Goal: Information Seeking & Learning: Learn about a topic

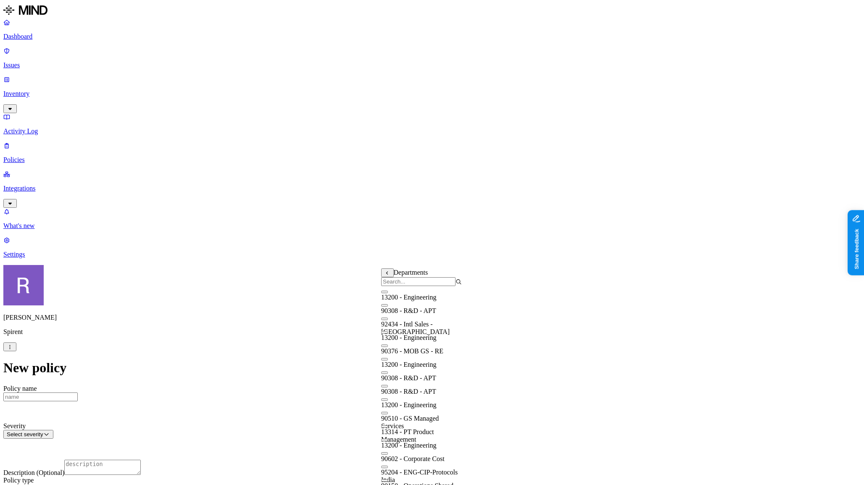
scroll to position [176, 0]
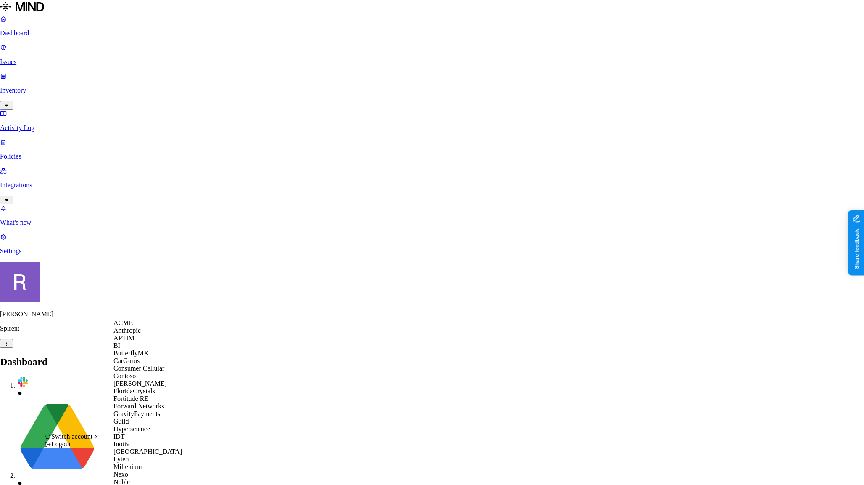
click at [125, 326] on span "ACME" at bounding box center [122, 322] width 19 height 7
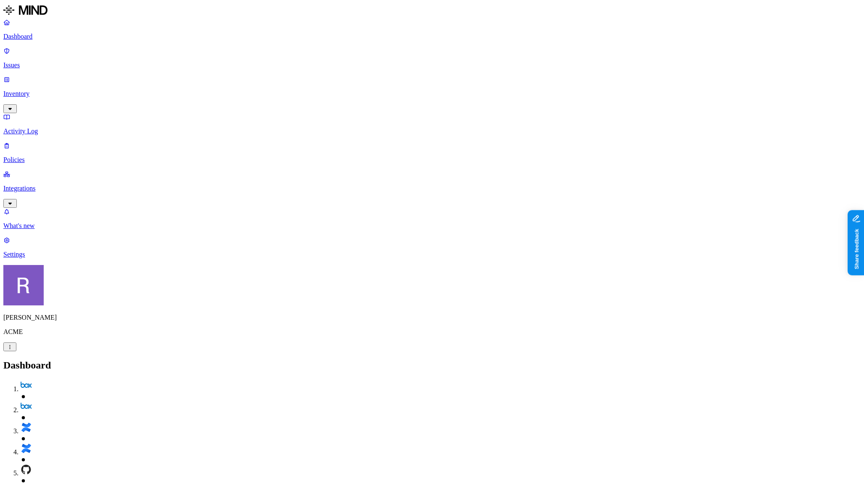
click at [27, 156] on p "Policies" at bounding box center [432, 160] width 858 height 8
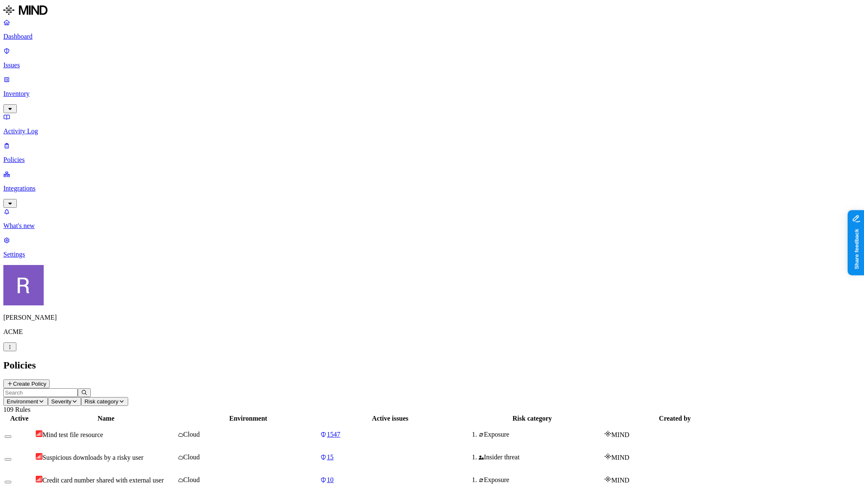
click at [50, 379] on button "Create Policy" at bounding box center [26, 383] width 46 height 9
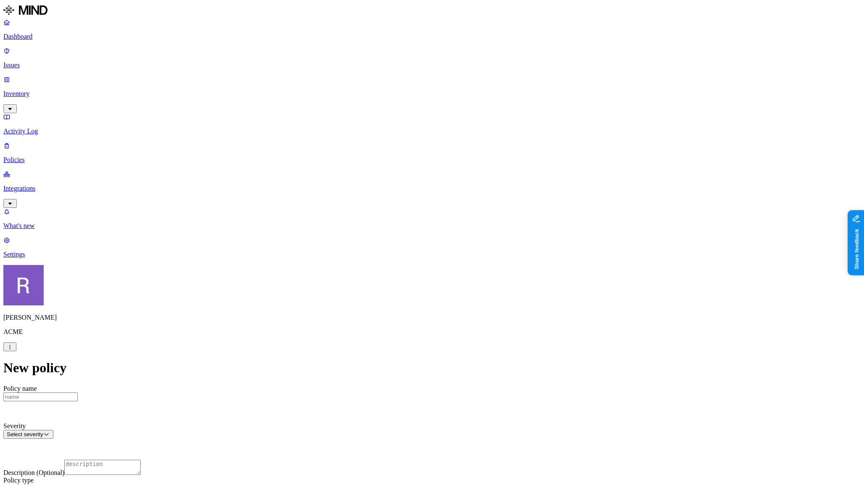
scroll to position [354, 0]
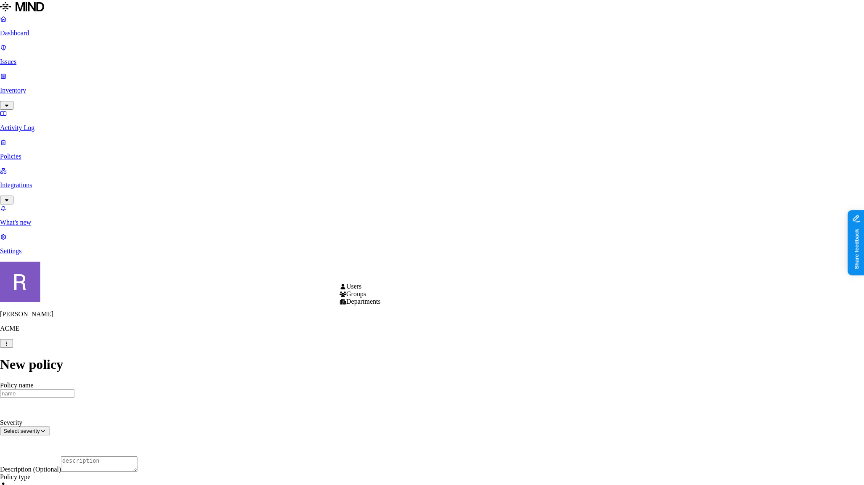
click at [392, 274] on html "Dashboard Issues Inventory Activity Log Policies Integrations What's new 1 Sett…" at bounding box center [432, 478] width 864 height 956
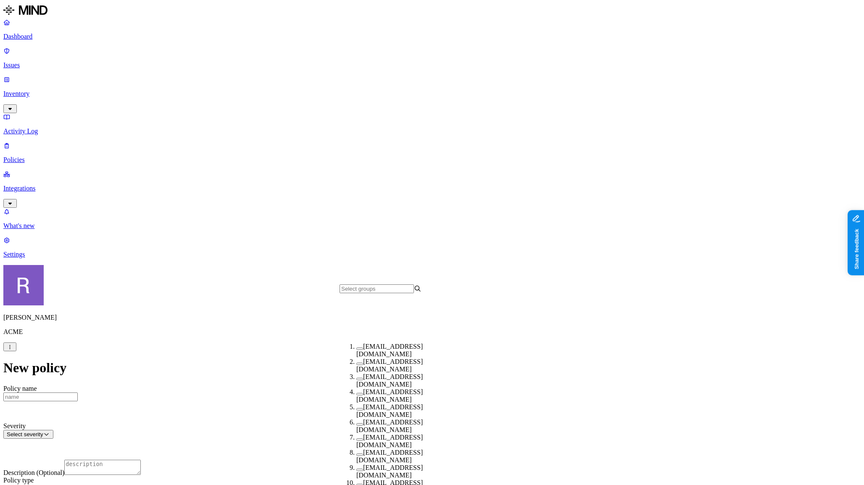
scroll to position [125, 0]
click at [356, 483] on button "button" at bounding box center [359, 484] width 7 height 3
click at [508, 271] on html "Dashboard Issues Inventory Activity Log Policies Integrations What's new 1 Sett…" at bounding box center [432, 479] width 864 height 958
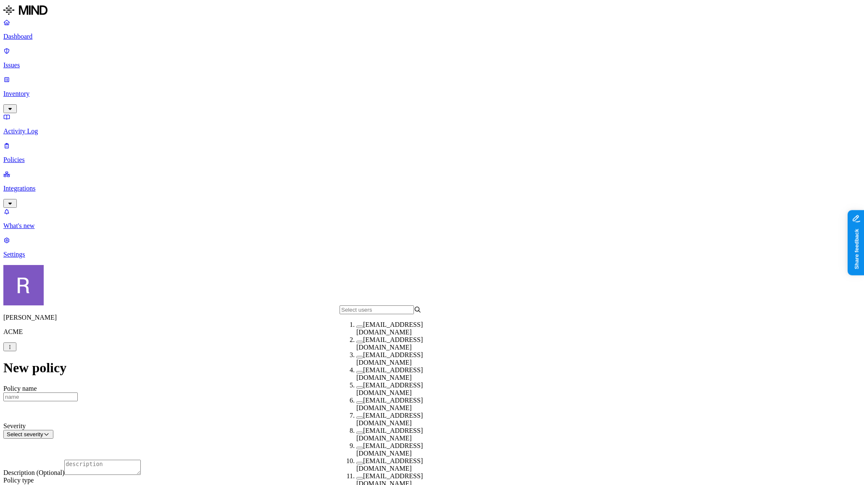
scroll to position [35, 0]
click at [356, 431] on button "button" at bounding box center [359, 432] width 7 height 3
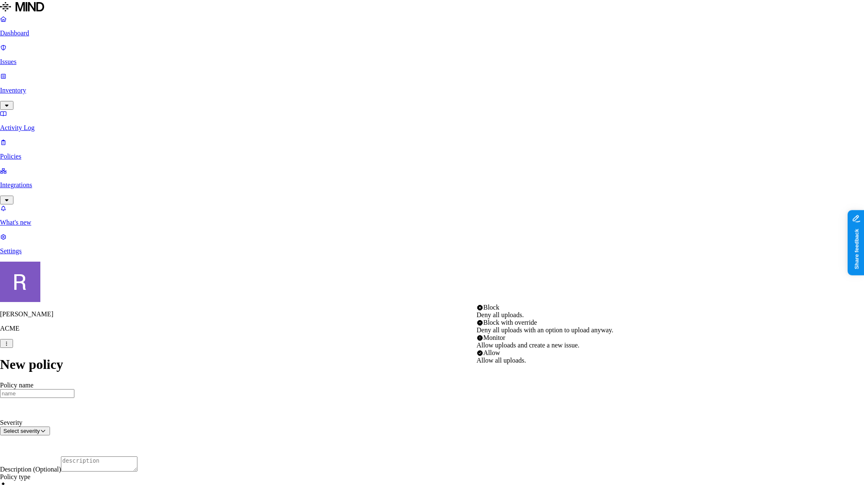
select select "1"
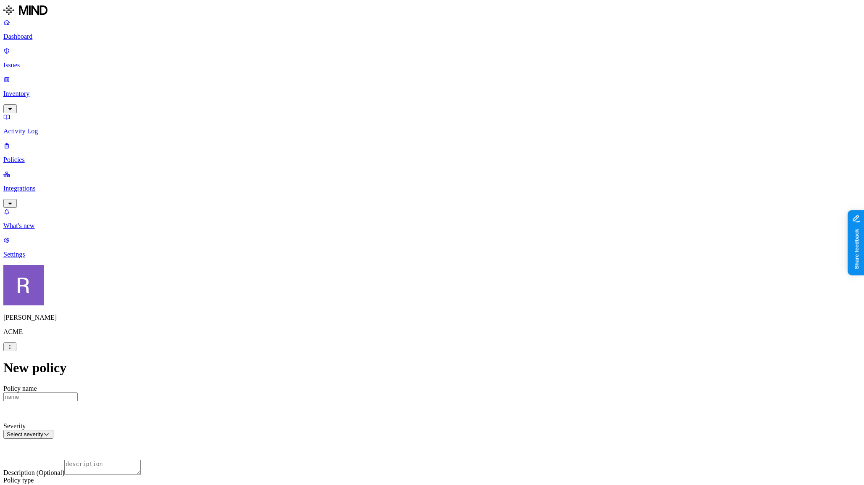
click at [35, 90] on p "Inventory" at bounding box center [432, 94] width 858 height 8
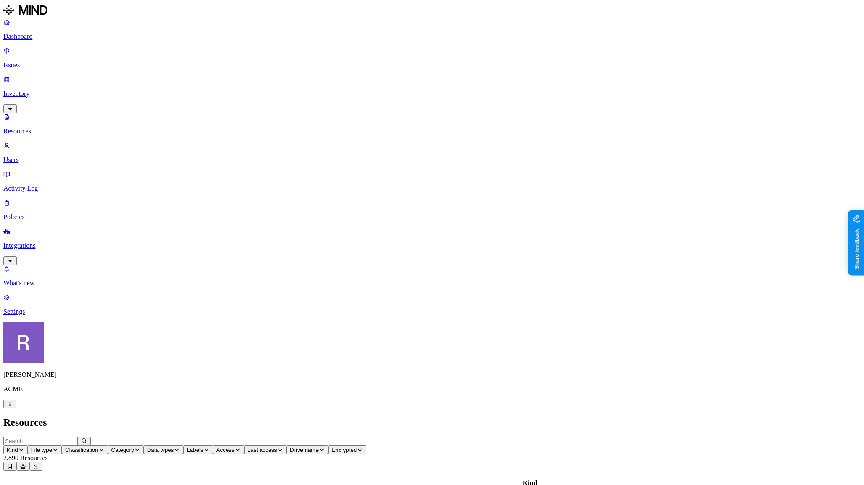
click at [39, 156] on p "Users" at bounding box center [432, 160] width 858 height 8
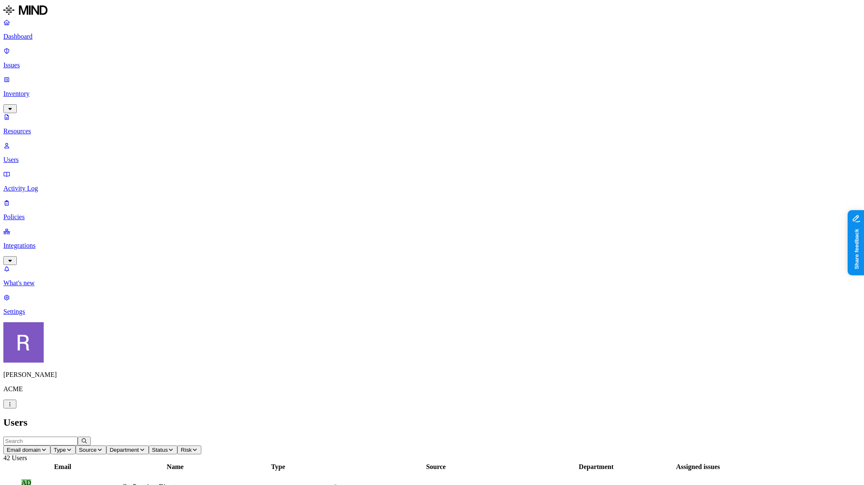
click at [25, 185] on p "Activity Log" at bounding box center [432, 189] width 858 height 8
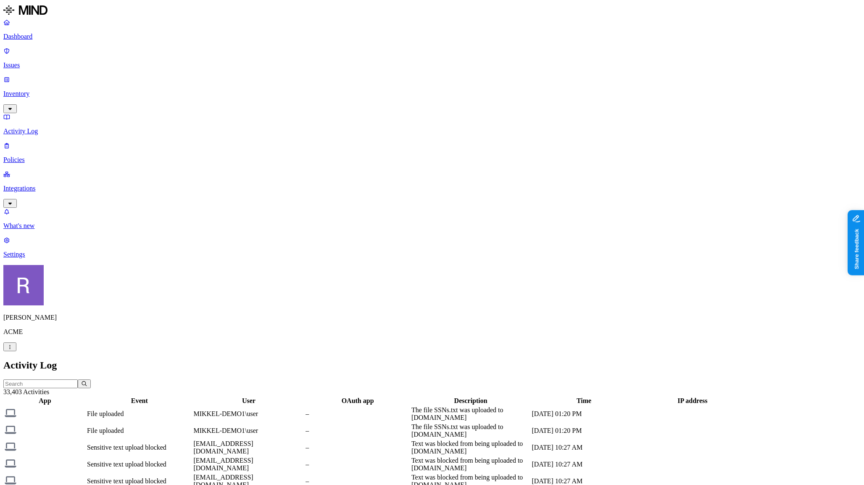
scroll to position [101, 0]
click at [13, 201] on icon "button" at bounding box center [10, 203] width 7 height 5
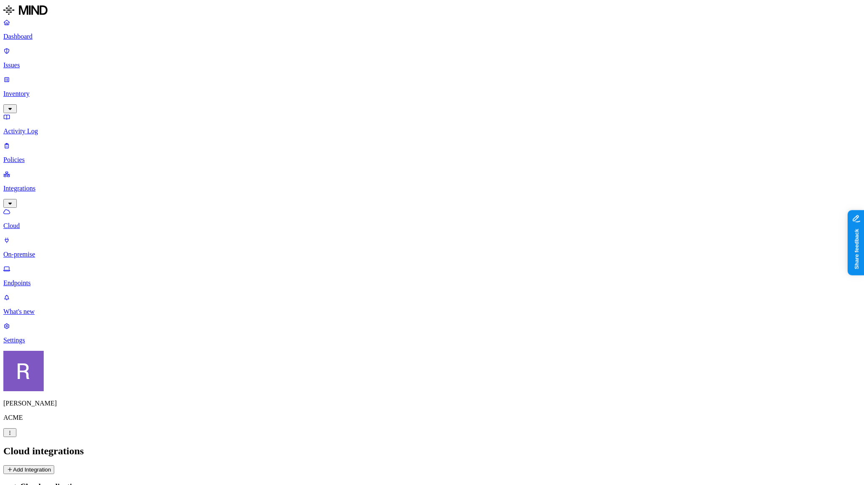
click at [82, 170] on link "Integrations" at bounding box center [432, 188] width 858 height 36
click at [13, 201] on icon "button" at bounding box center [10, 203] width 7 height 5
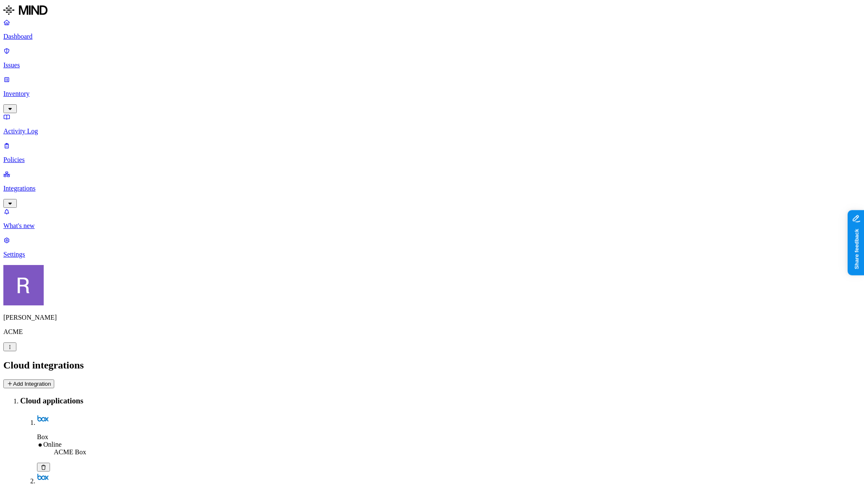
click at [13, 201] on icon "button" at bounding box center [10, 203] width 7 height 5
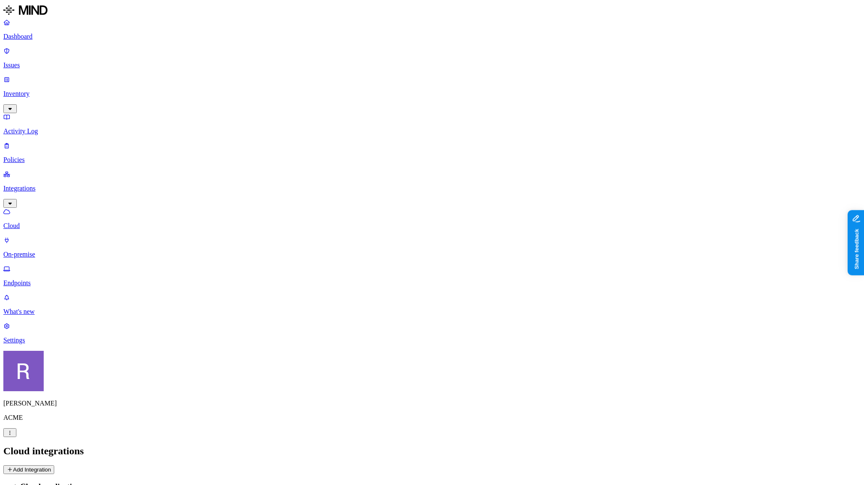
click at [54, 465] on button "Add Integration" at bounding box center [28, 469] width 51 height 9
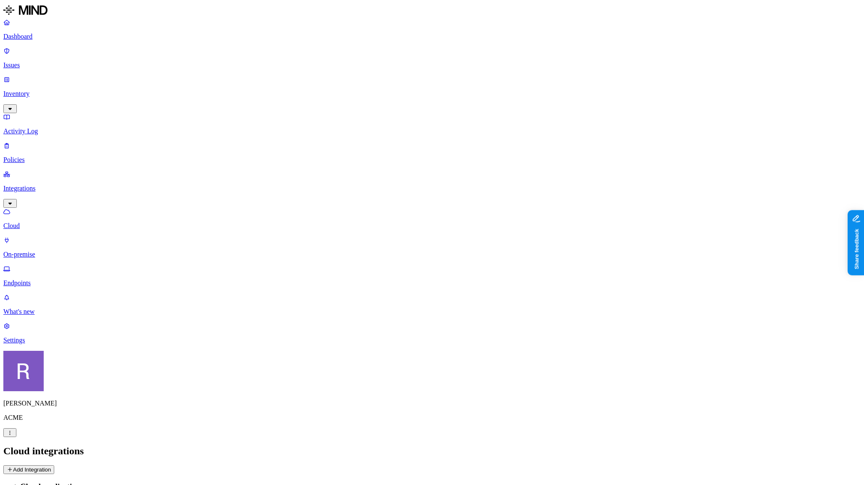
click at [37, 156] on p "Policies" at bounding box center [432, 160] width 858 height 8
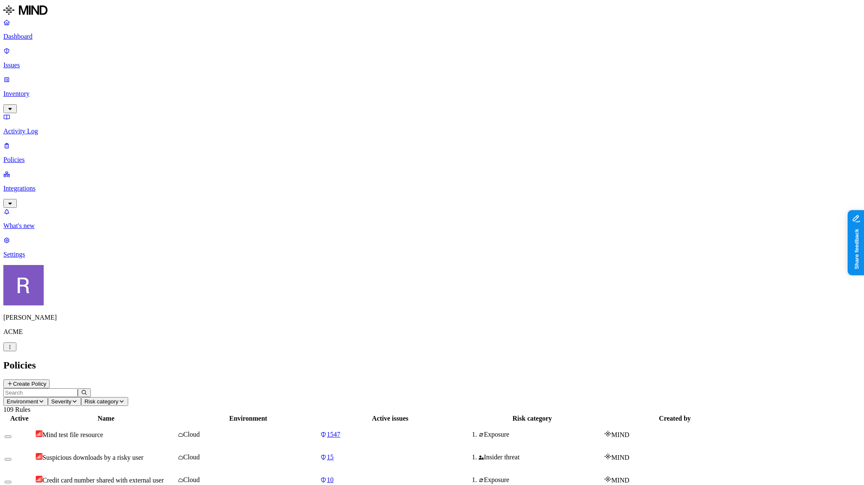
click at [50, 379] on button "Create Policy" at bounding box center [26, 383] width 46 height 9
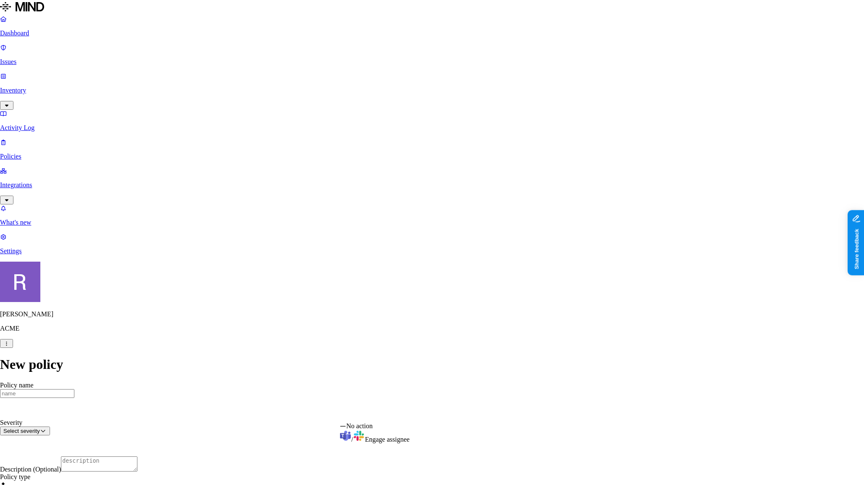
click at [374, 414] on html "Dashboard Issues Inventory Activity Log Policies Integrations What's new 1 Sett…" at bounding box center [432, 460] width 864 height 921
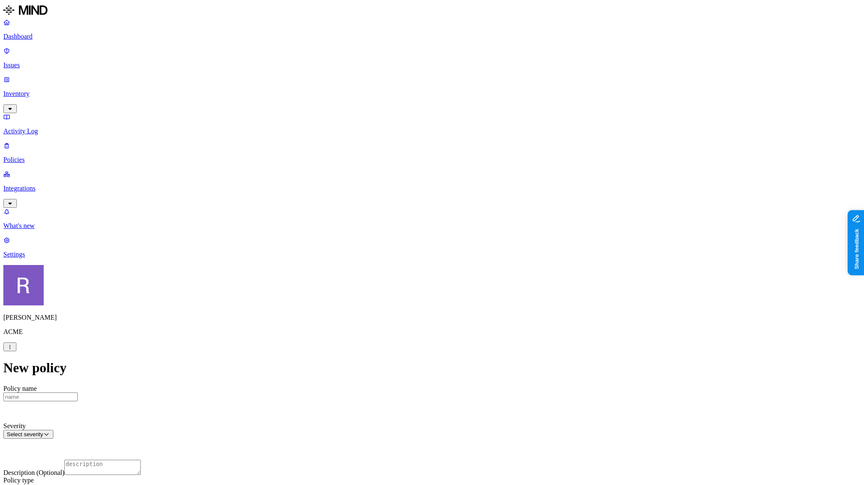
click at [317, 266] on html "Dashboard Issues Inventory Activity Log Policies Integrations What's new 1 Sett…" at bounding box center [432, 462] width 864 height 924
click at [374, 211] on html "Dashboard Issues Inventory Activity Log Policies Integrations What's new 1 Sett…" at bounding box center [432, 462] width 864 height 924
click at [306, 253] on html "Dashboard Issues Inventory Activity Log Policies Integrations What's new 1 Sett…" at bounding box center [432, 462] width 864 height 924
click at [44, 156] on p "Policies" at bounding box center [432, 160] width 858 height 8
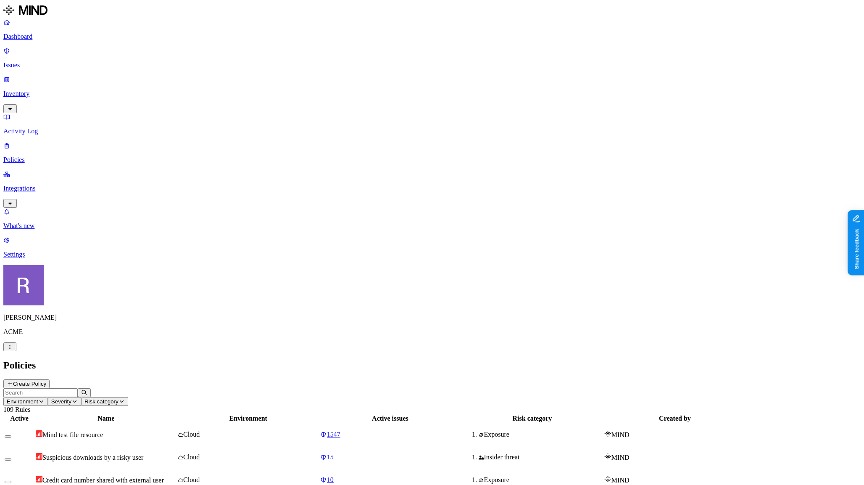
drag, startPoint x: 52, startPoint y: 168, endPoint x: 59, endPoint y: 103, distance: 64.7
click at [52, 166] on nav "Dashboard Issues Inventory Activity Log Policies Integrations What's new 1 Sett…" at bounding box center [432, 138] width 858 height 240
click at [58, 38] on p "Dashboard" at bounding box center [432, 37] width 858 height 8
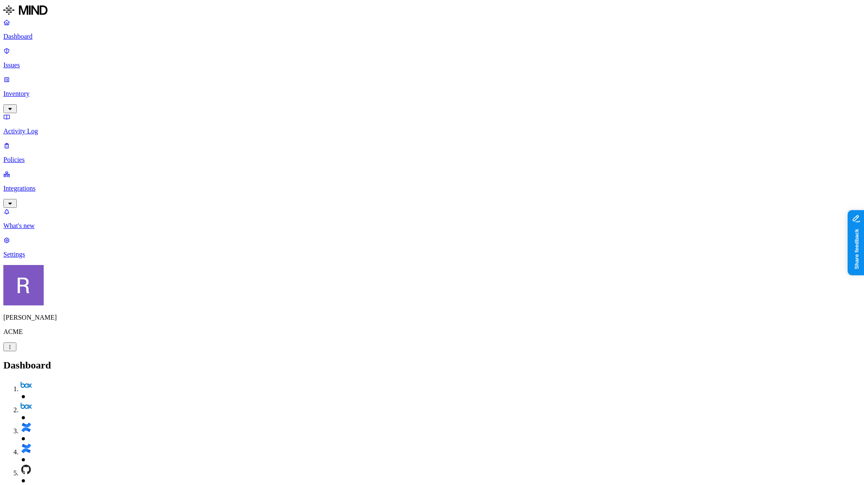
click at [33, 61] on p "Issues" at bounding box center [432, 65] width 858 height 8
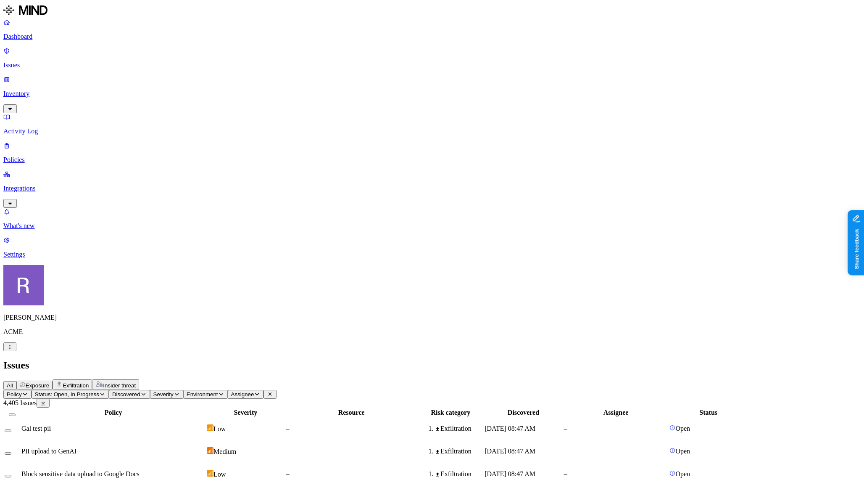
click at [28, 391] on icon "button" at bounding box center [25, 393] width 6 height 5
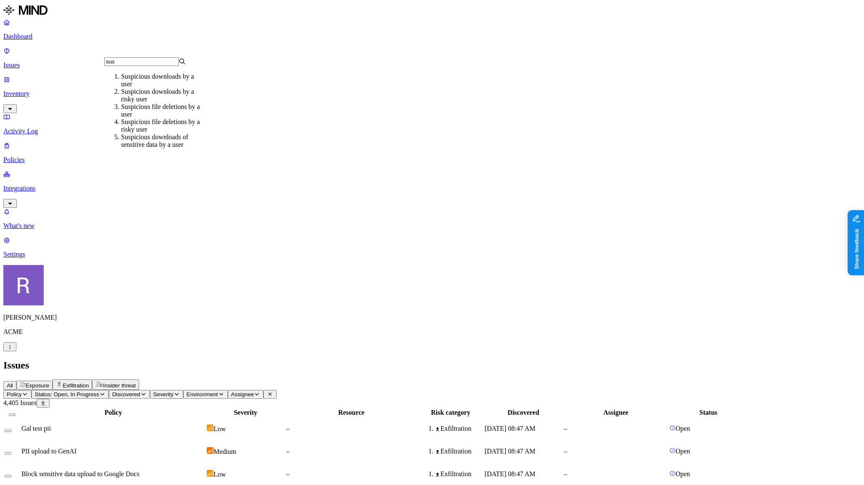
type input "sus"
click at [151, 82] on div "Suspicious downloads by a user" at bounding box center [162, 80] width 82 height 15
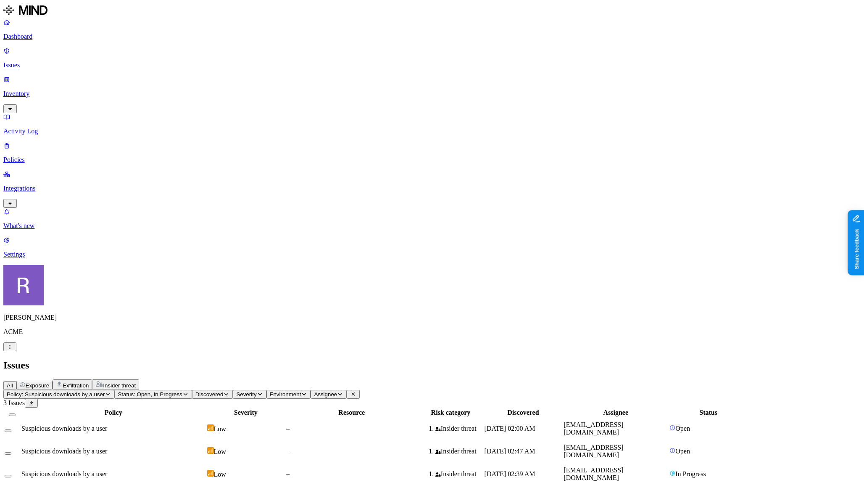
click at [417, 447] on div "–" at bounding box center [351, 451] width 131 height 8
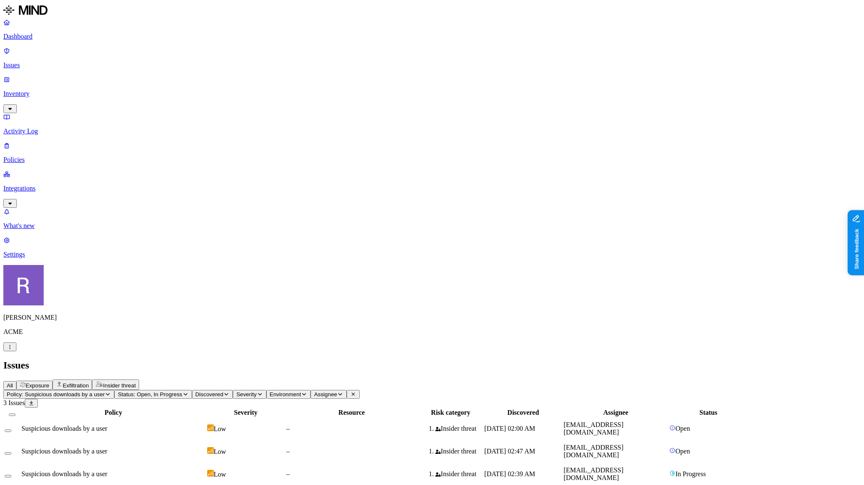
click at [43, 90] on p "Inventory" at bounding box center [432, 94] width 858 height 8
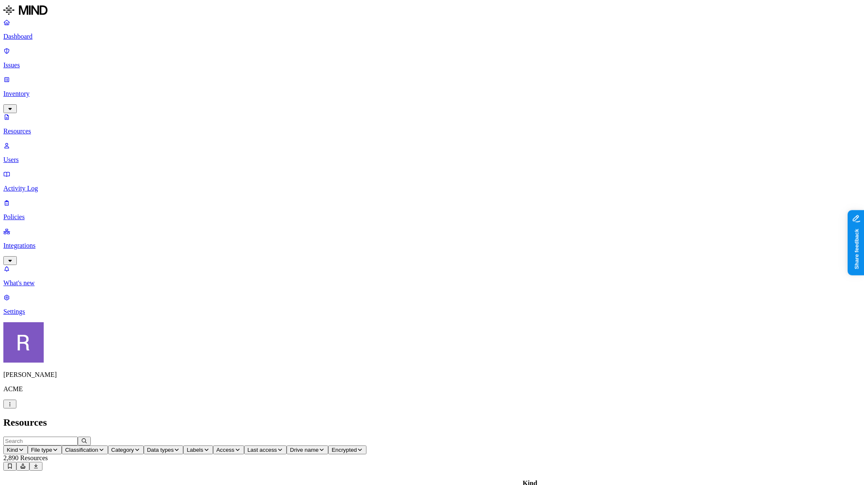
click at [98, 446] on span "Classification" at bounding box center [81, 449] width 33 height 6
click at [134, 446] on span "Category" at bounding box center [122, 449] width 23 height 6
click at [174, 446] on span "Data types" at bounding box center [160, 449] width 27 height 6
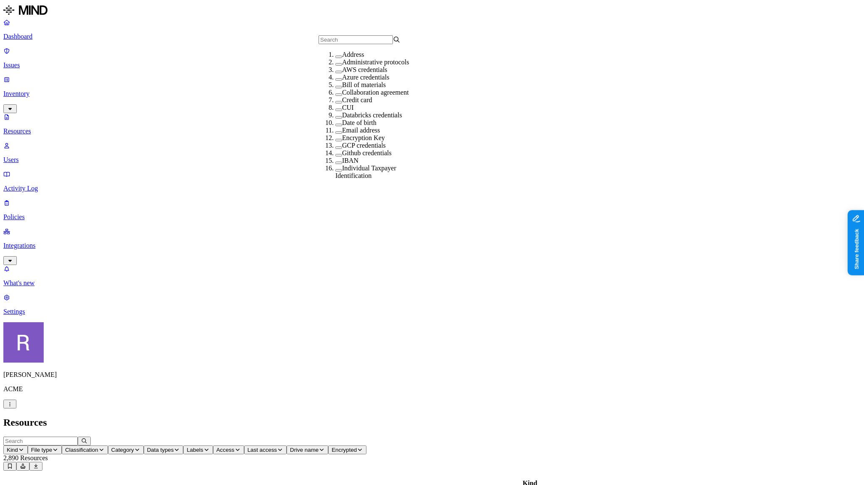
click at [335, 73] on button "button" at bounding box center [338, 72] width 7 height 3
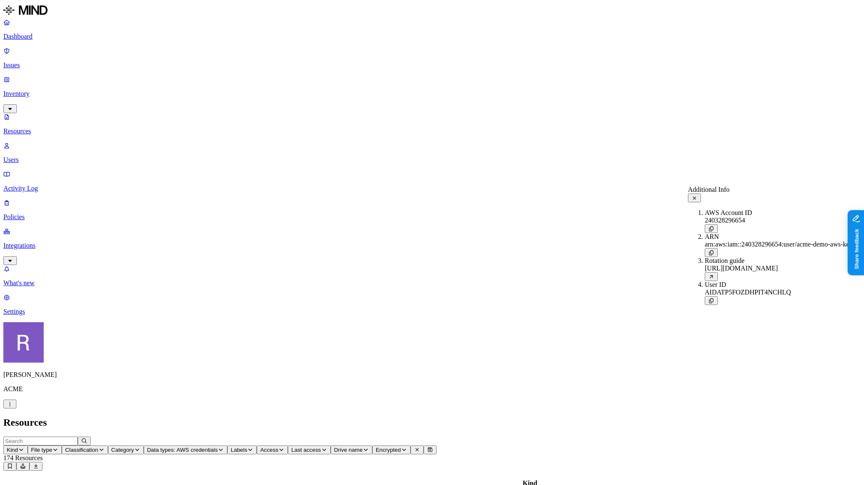
click at [697, 196] on icon at bounding box center [694, 197] width 3 height 3
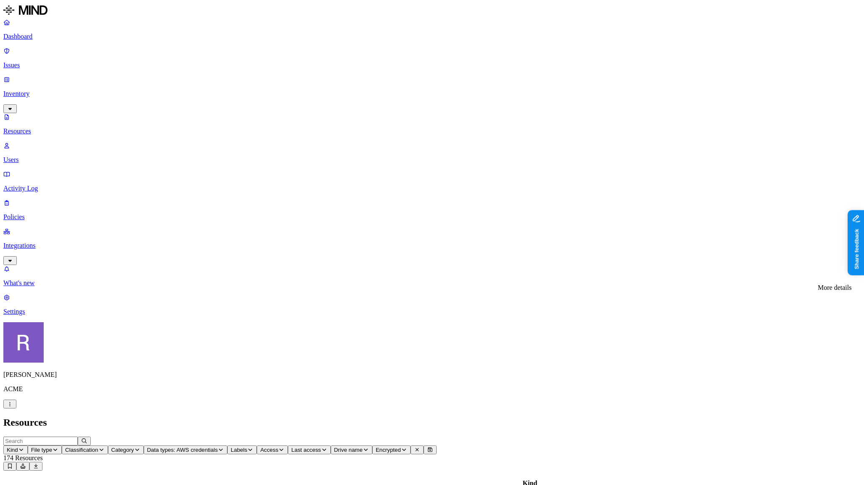
click at [278, 446] on span "Access" at bounding box center [269, 449] width 18 height 6
click at [468, 119] on span "Public" at bounding box center [463, 122] width 17 height 7
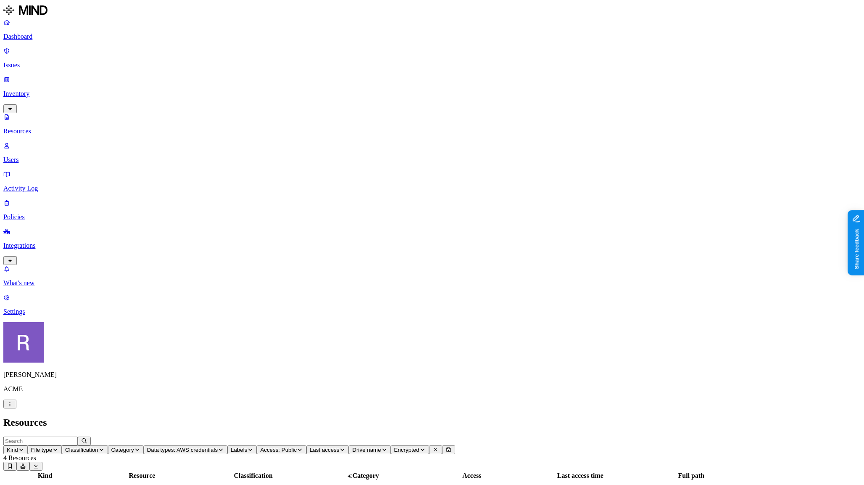
click at [303, 447] on icon "button" at bounding box center [300, 449] width 6 height 5
click at [461, 120] on span "Public" at bounding box center [463, 123] width 17 height 7
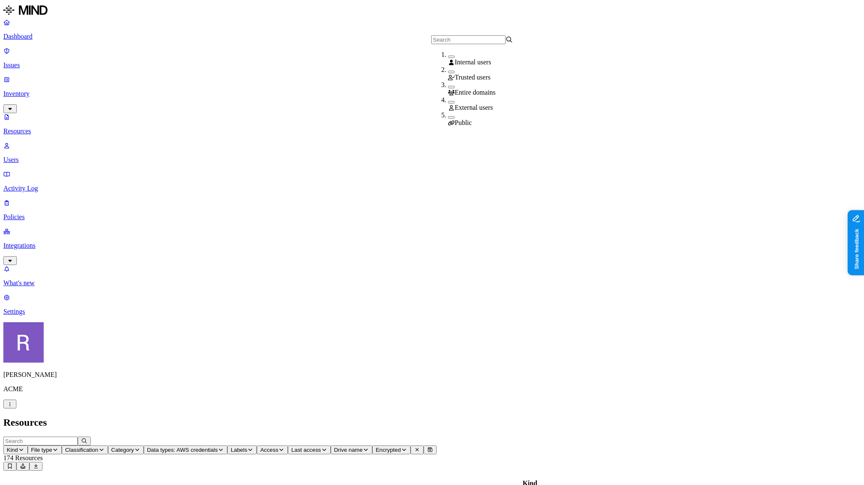
click at [362, 417] on h2 "Resources" at bounding box center [432, 422] width 858 height 11
click at [218, 446] on span "Data types: AWS credentials" at bounding box center [182, 449] width 71 height 6
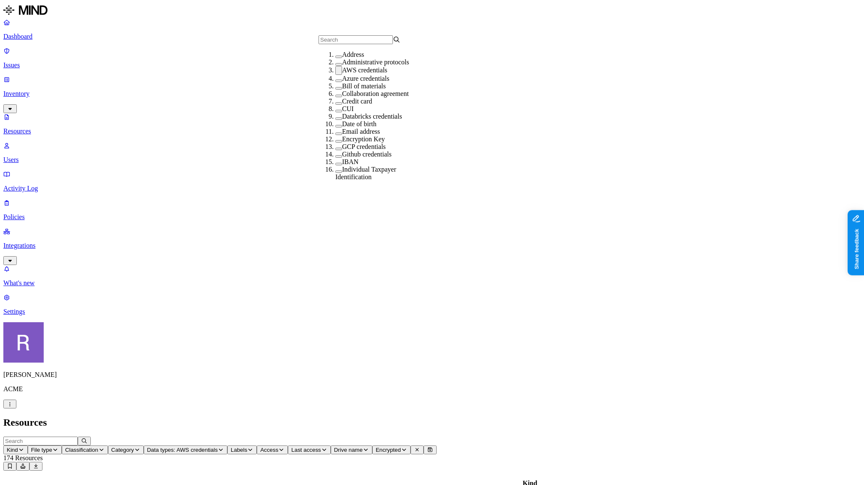
click at [360, 74] on label "AWS credentials" at bounding box center [364, 69] width 45 height 7
click at [287, 417] on h2 "Resources" at bounding box center [432, 422] width 858 height 11
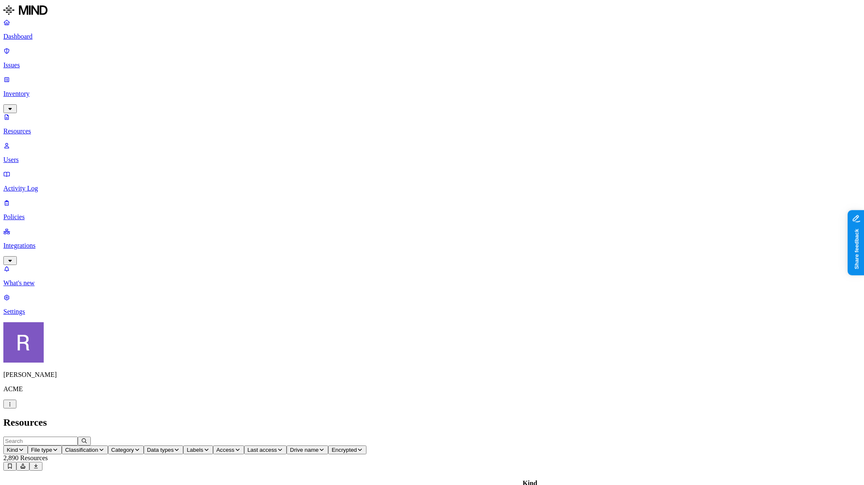
click at [134, 446] on span "Category" at bounding box center [122, 449] width 23 height 6
click at [297, 417] on h2 "Resources" at bounding box center [432, 422] width 858 height 11
click at [13, 106] on icon "button" at bounding box center [10, 108] width 7 height 5
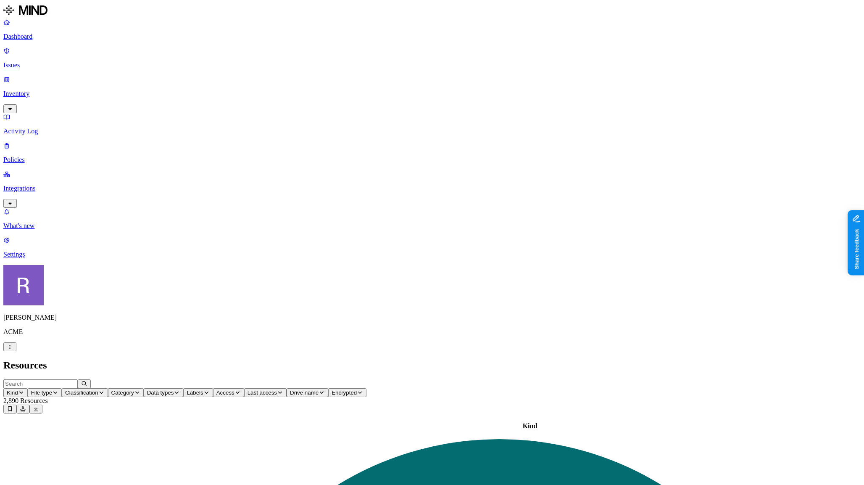
click at [35, 39] on p "Dashboard" at bounding box center [432, 37] width 858 height 8
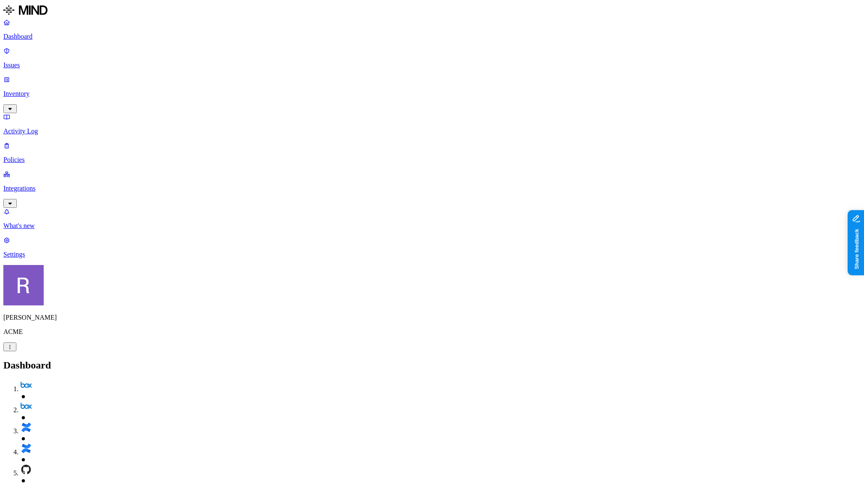
click at [42, 185] on p "Integrations" at bounding box center [432, 189] width 858 height 8
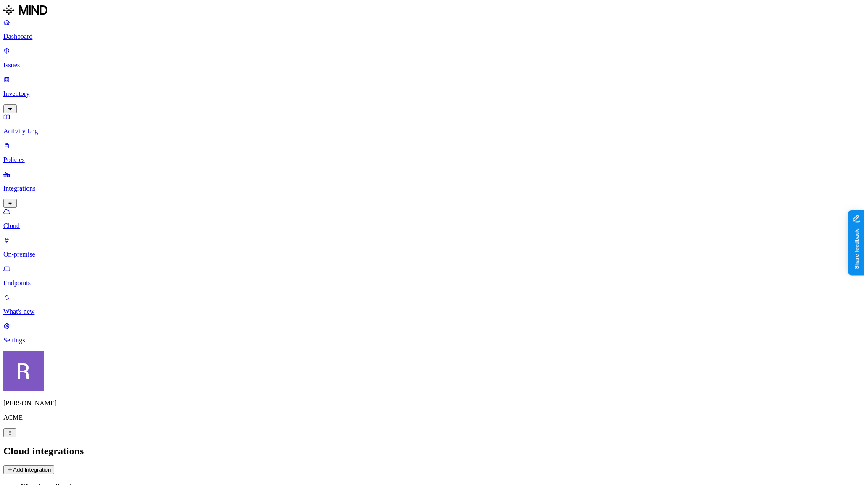
click at [48, 279] on p "Endpoints" at bounding box center [432, 283] width 858 height 8
click at [78, 474] on input "text" at bounding box center [40, 478] width 74 height 9
type input "ep"
click at [40, 40] on p "Dashboard" at bounding box center [432, 37] width 858 height 8
